Goal: Communication & Community: Connect with others

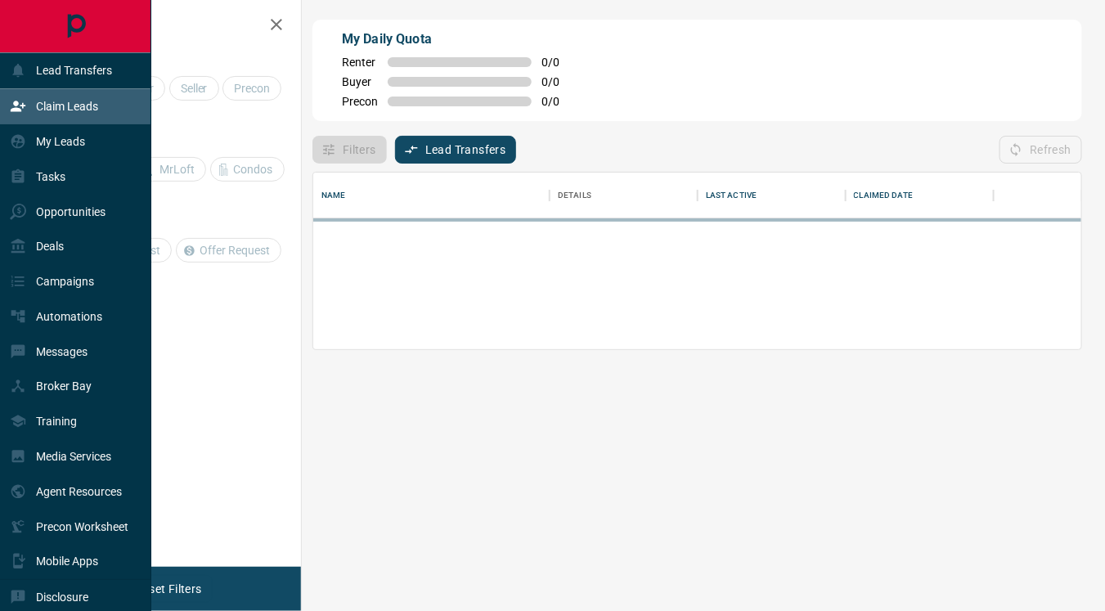
click at [75, 98] on div "Claim Leads" at bounding box center [54, 106] width 88 height 27
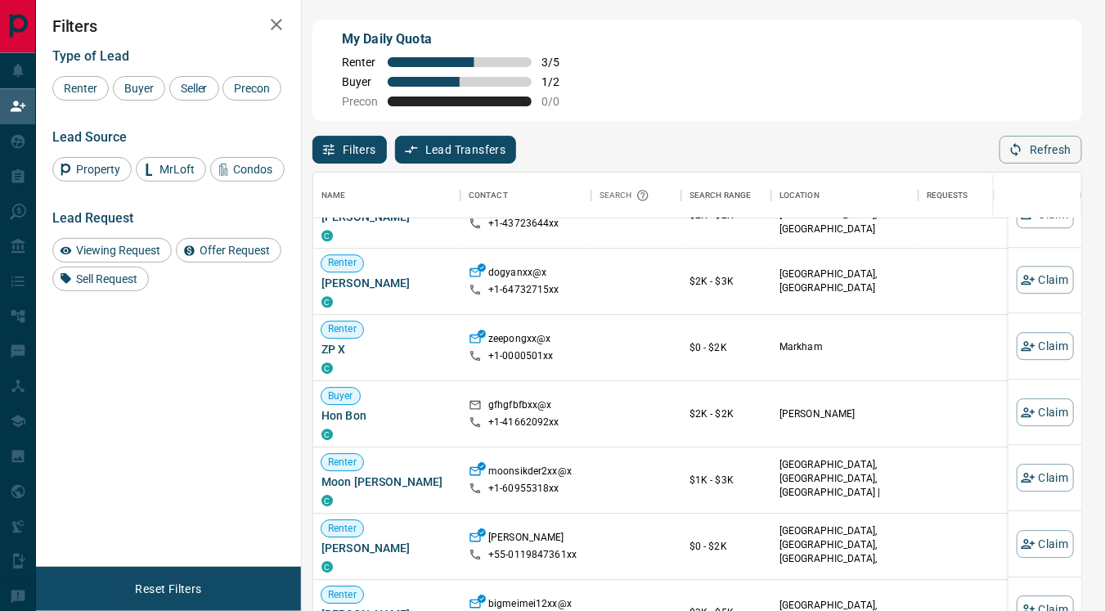
scroll to position [1288, 0]
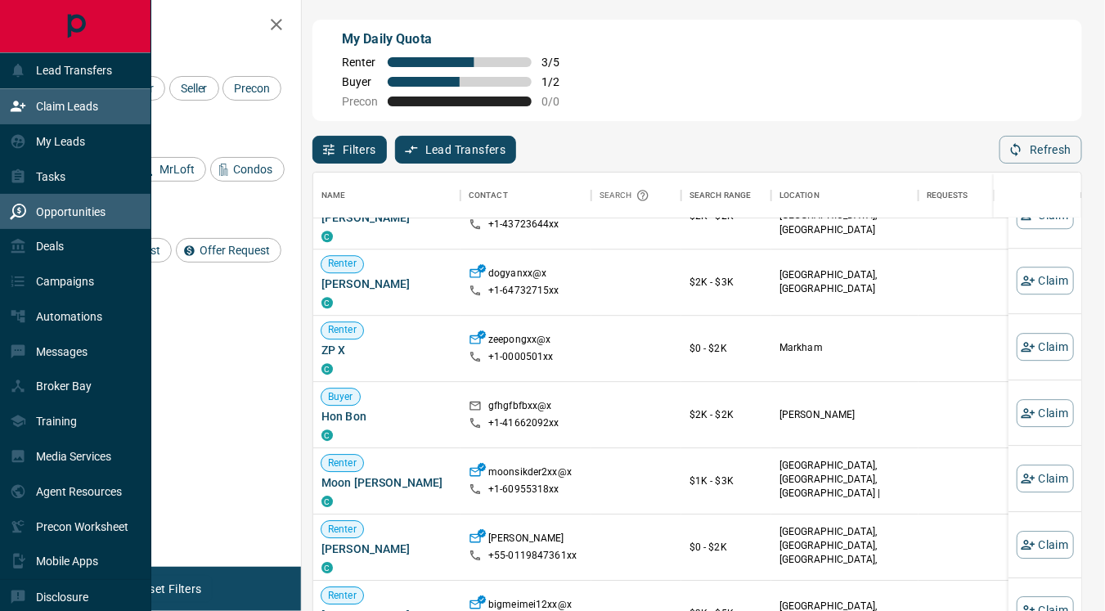
click at [74, 214] on p "Opportunities" at bounding box center [71, 211] width 70 height 13
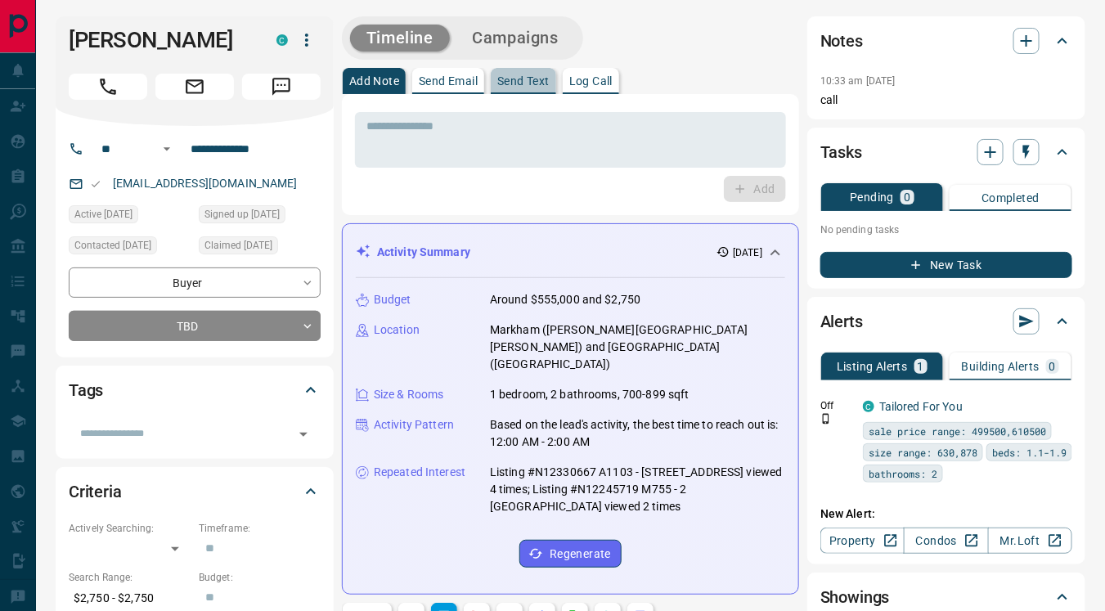
click at [517, 80] on p "Send Text" at bounding box center [523, 80] width 52 height 11
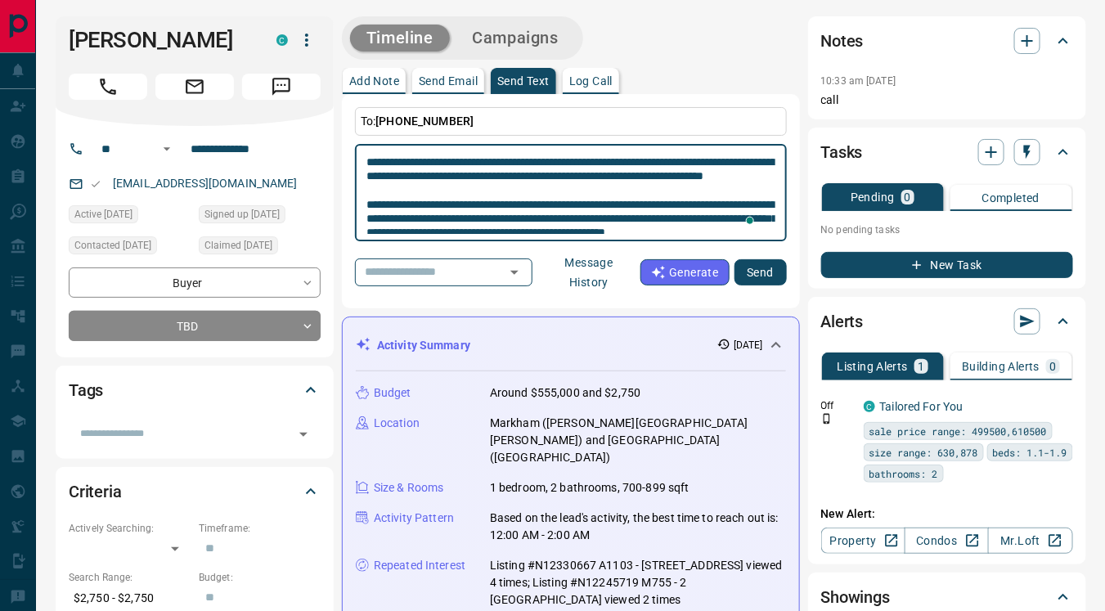
click at [678, 164] on textarea "**********" at bounding box center [571, 192] width 409 height 83
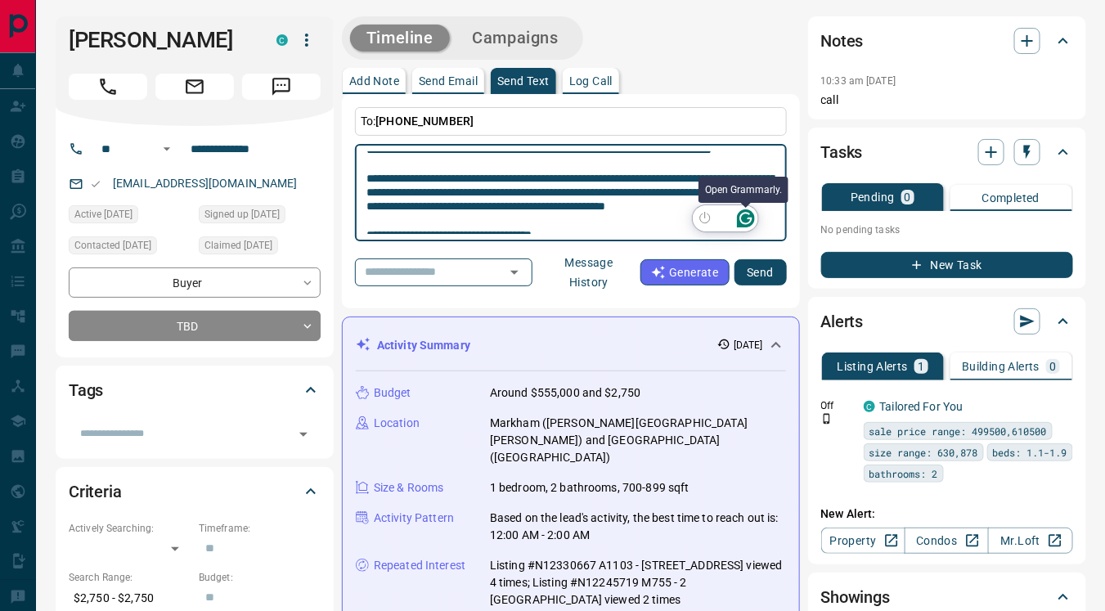
type textarea "**********"
click at [749, 227] on button "Open Grammarly. 0 Suggestions." at bounding box center [746, 218] width 21 height 21
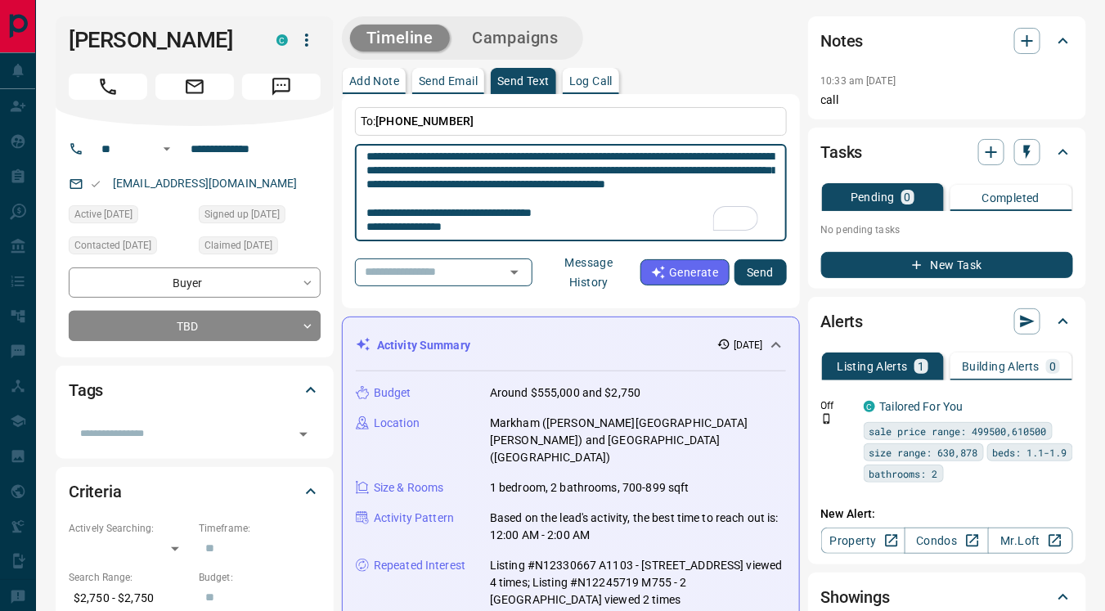
click at [758, 273] on button "Send" at bounding box center [761, 272] width 52 height 26
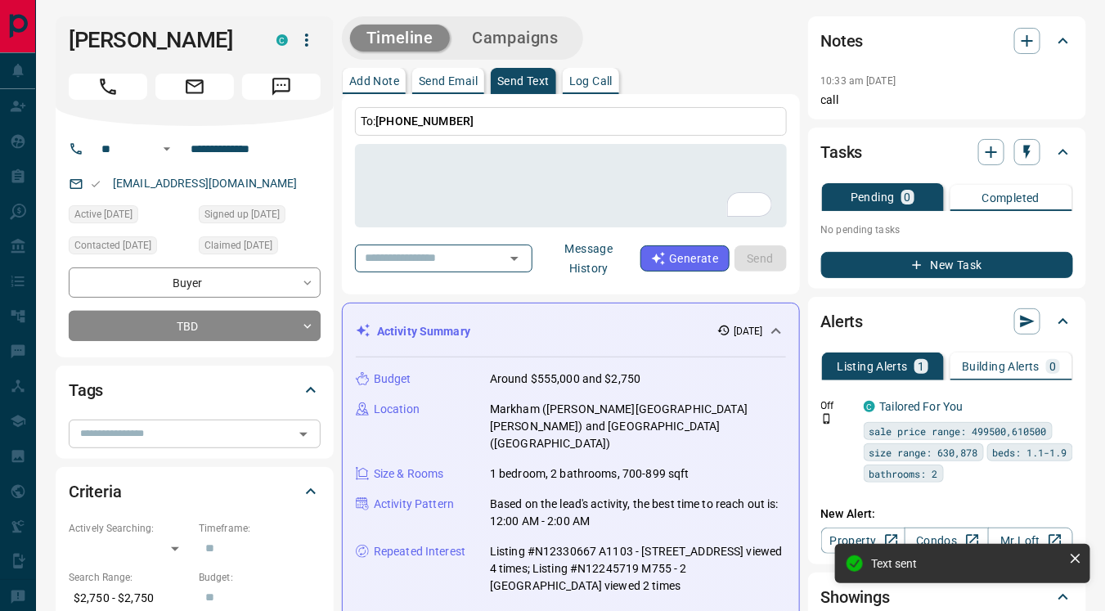
click at [137, 430] on input "text" at bounding box center [181, 434] width 215 height 18
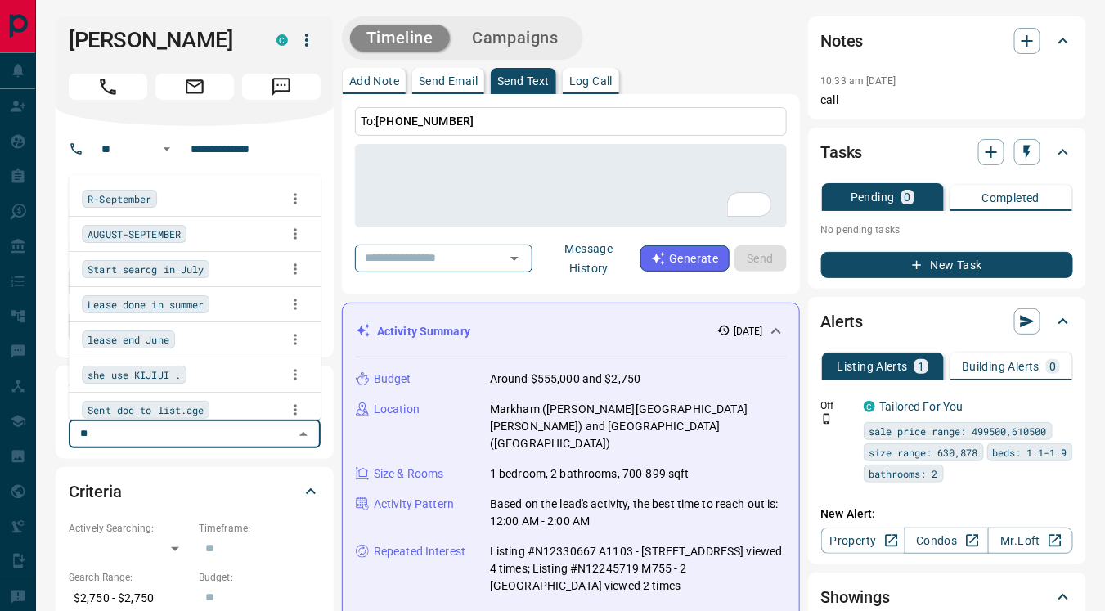
type input "***"
click at [141, 373] on span "sent a text message" at bounding box center [143, 375] width 110 height 16
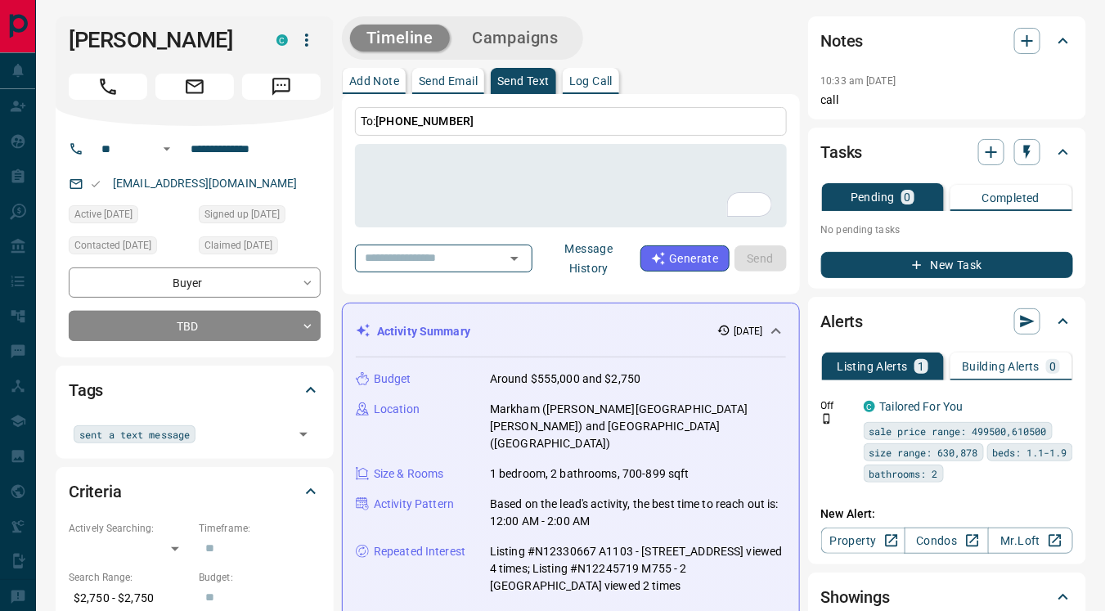
click at [331, 304] on div "**********" at bounding box center [195, 242] width 278 height 232
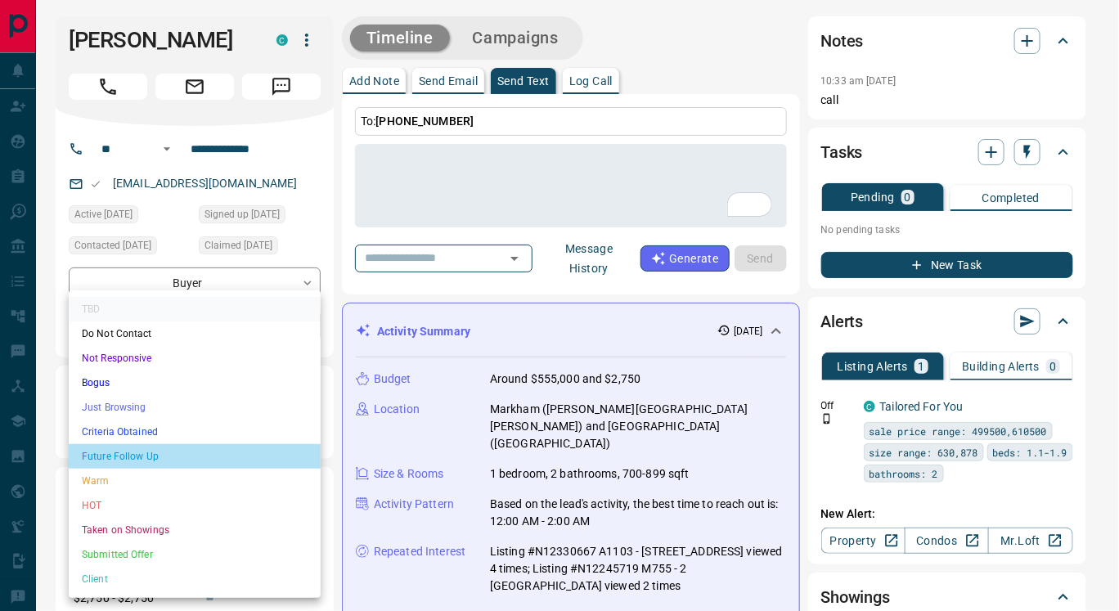
click at [157, 458] on li "Future Follow Up" at bounding box center [195, 456] width 252 height 25
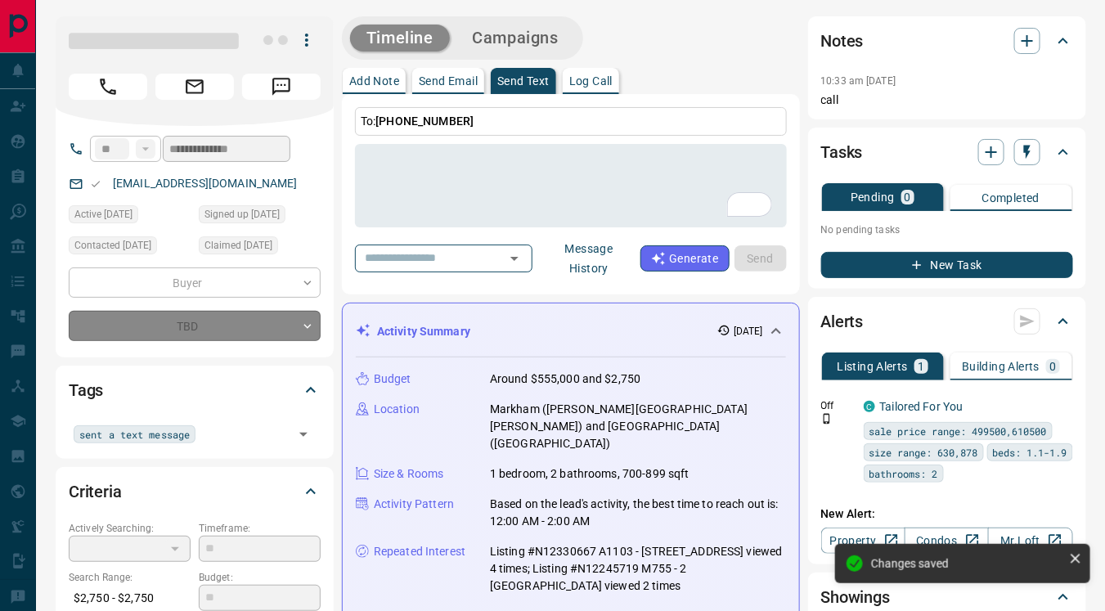
type input "*"
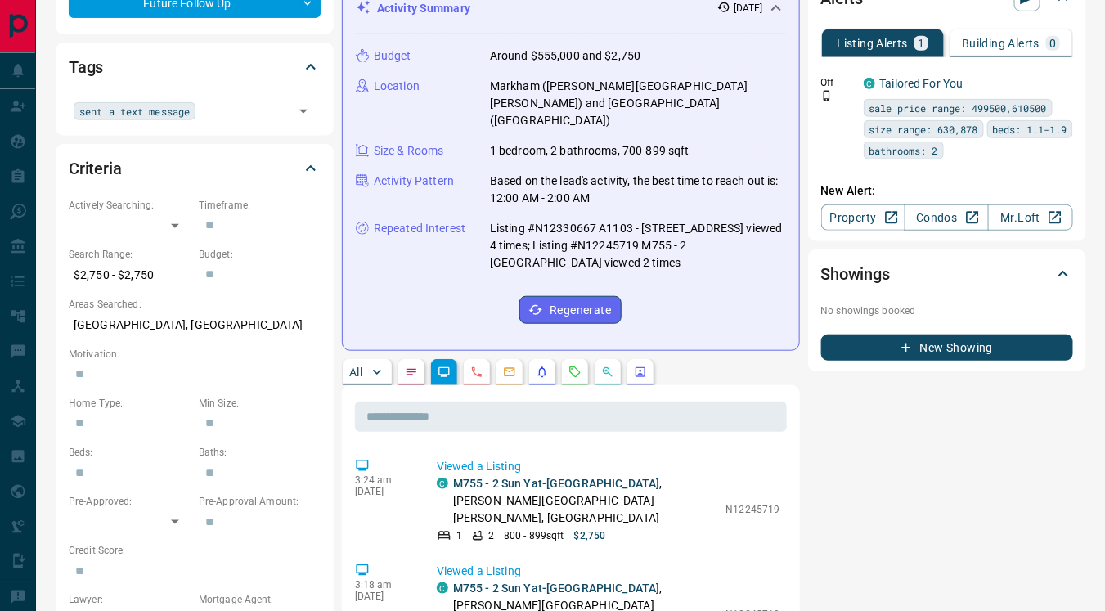
scroll to position [335, 0]
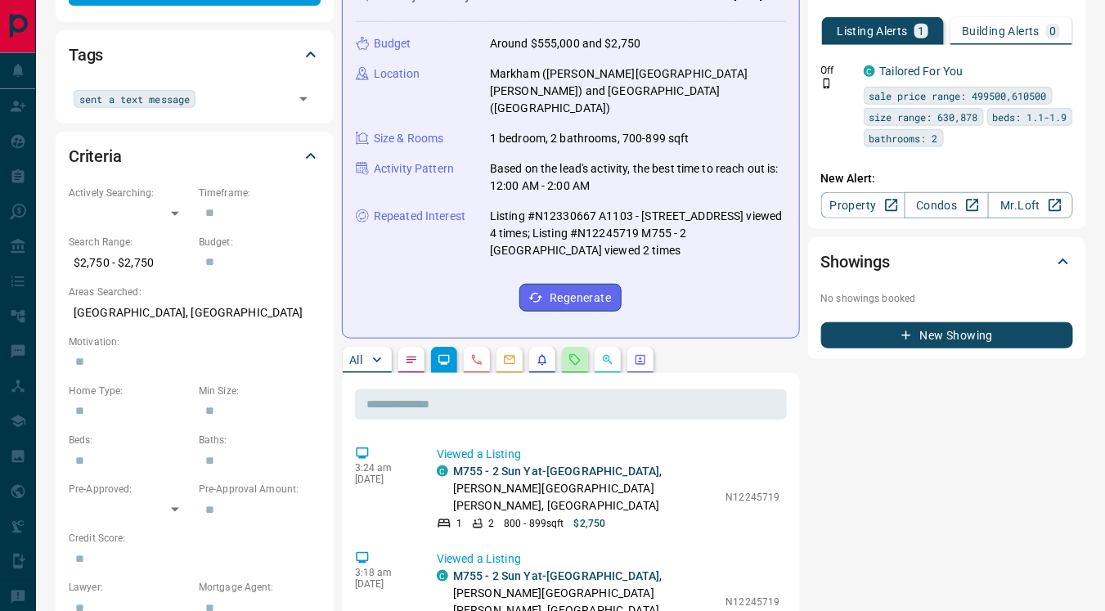
click at [576, 349] on button "button" at bounding box center [575, 360] width 26 height 26
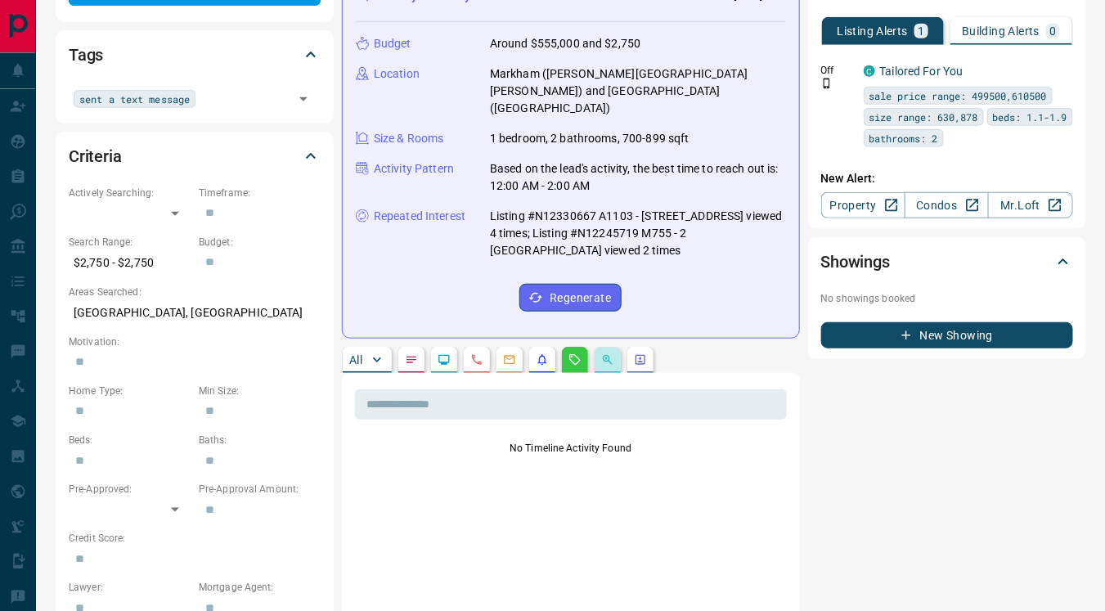
click at [609, 347] on button "button" at bounding box center [608, 360] width 26 height 26
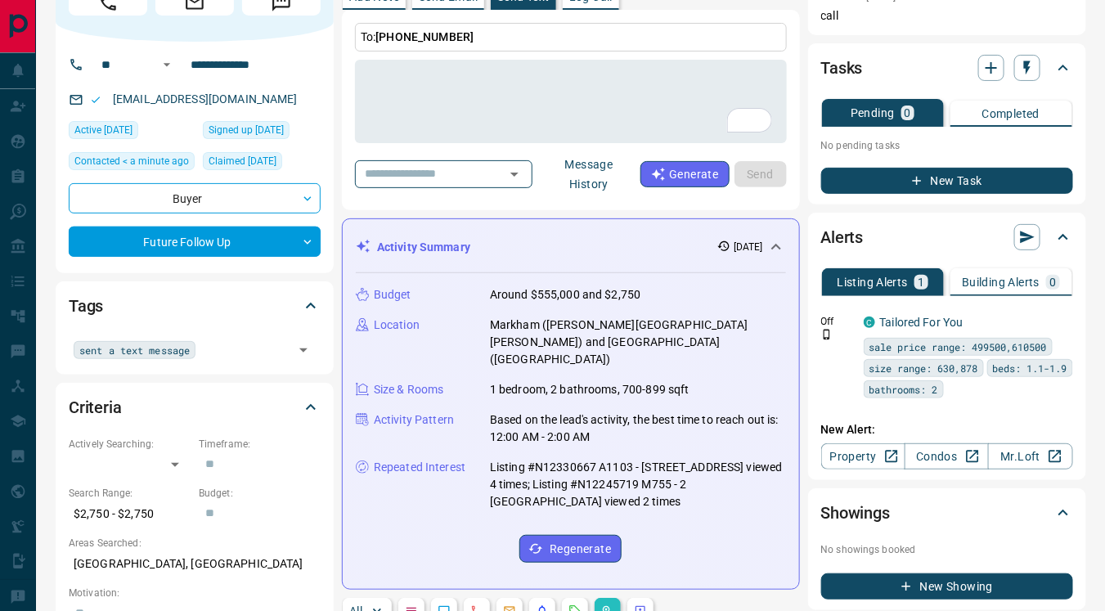
scroll to position [81, 0]
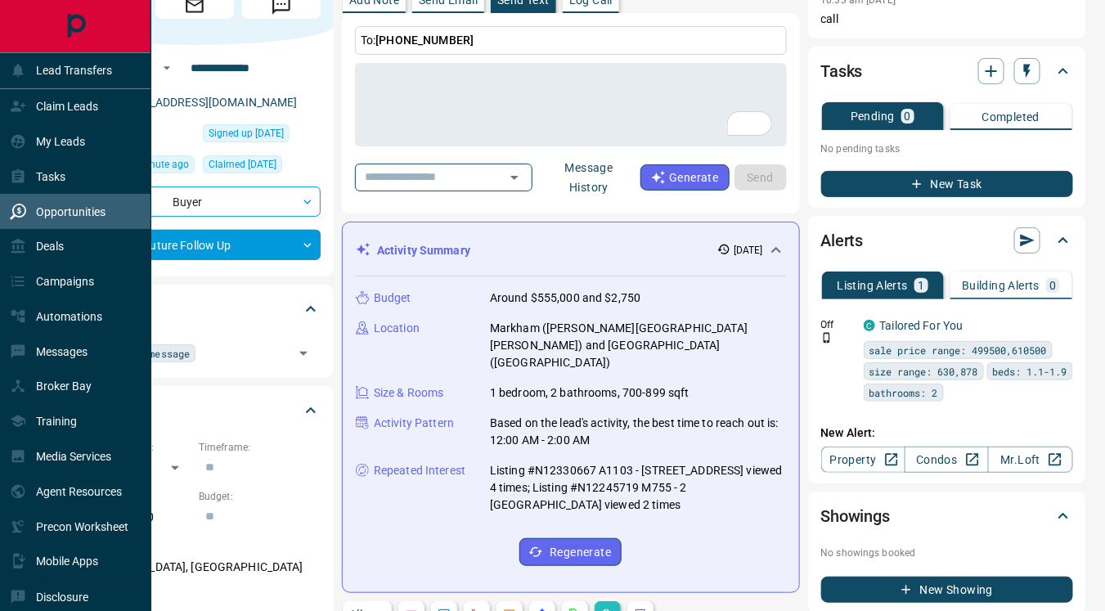
click at [67, 206] on p "Opportunities" at bounding box center [71, 211] width 70 height 13
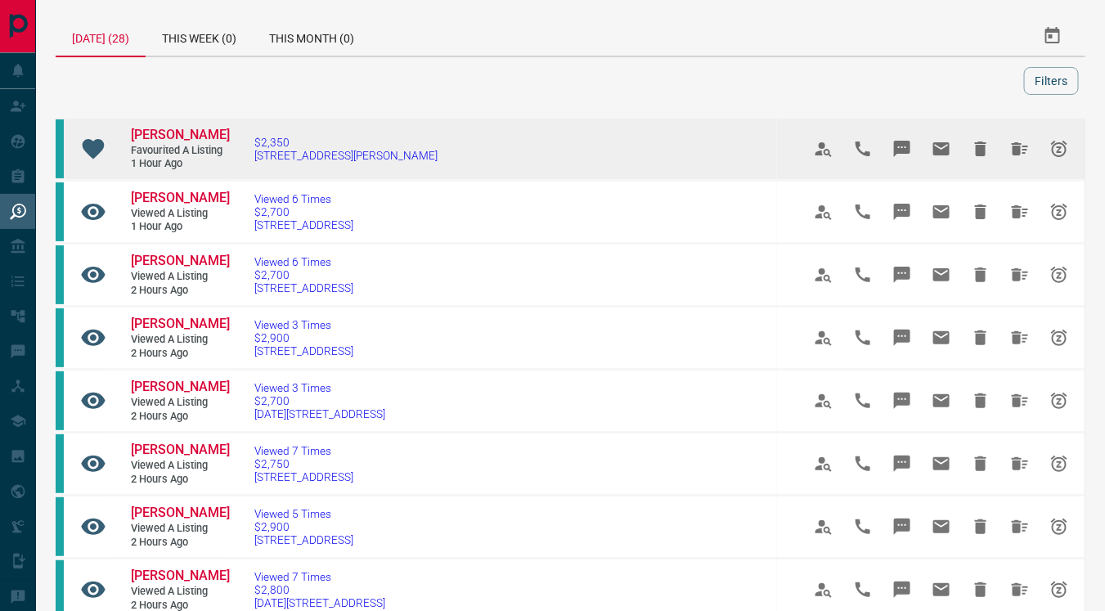
click at [187, 157] on span "1 hour ago" at bounding box center [180, 164] width 98 height 14
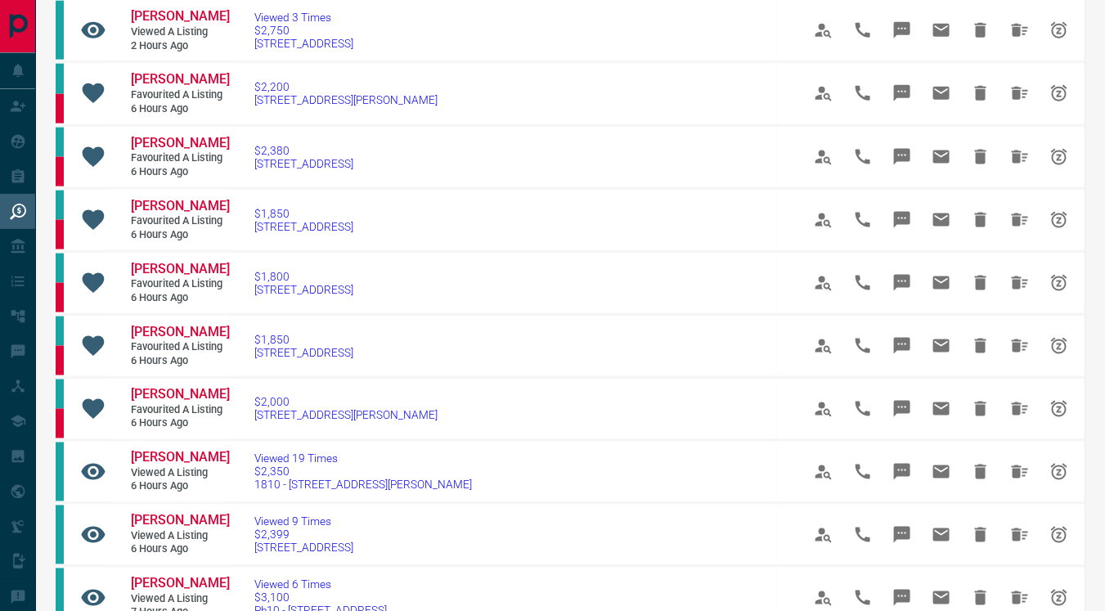
scroll to position [686, 0]
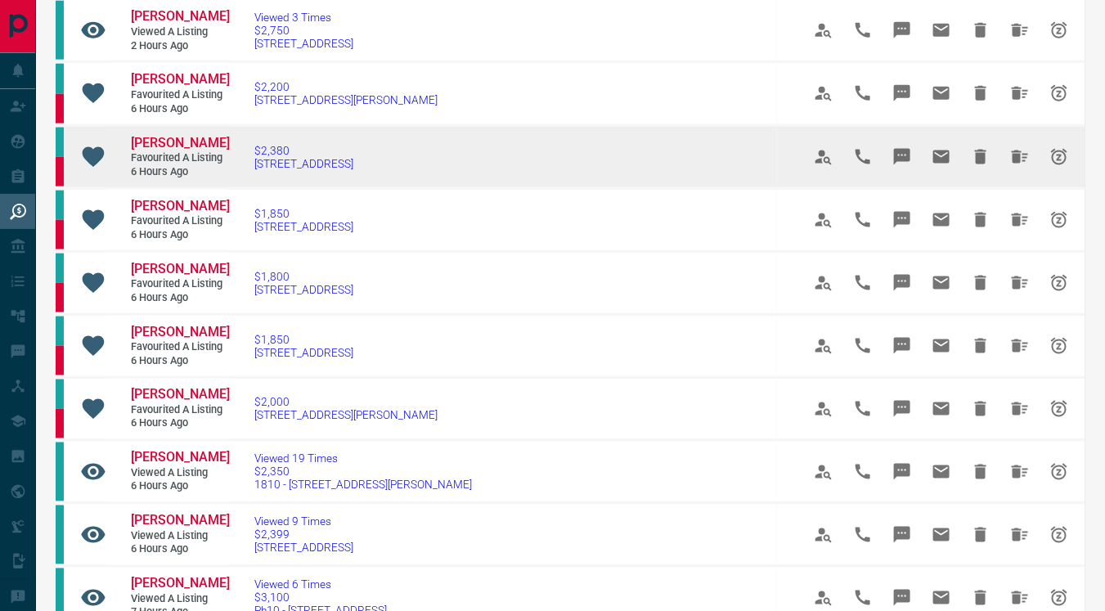
click at [173, 165] on span "Favourited a Listing" at bounding box center [180, 158] width 98 height 14
click at [173, 151] on span "[PERSON_NAME]" at bounding box center [180, 143] width 99 height 16
